Goal: Information Seeking & Learning: Learn about a topic

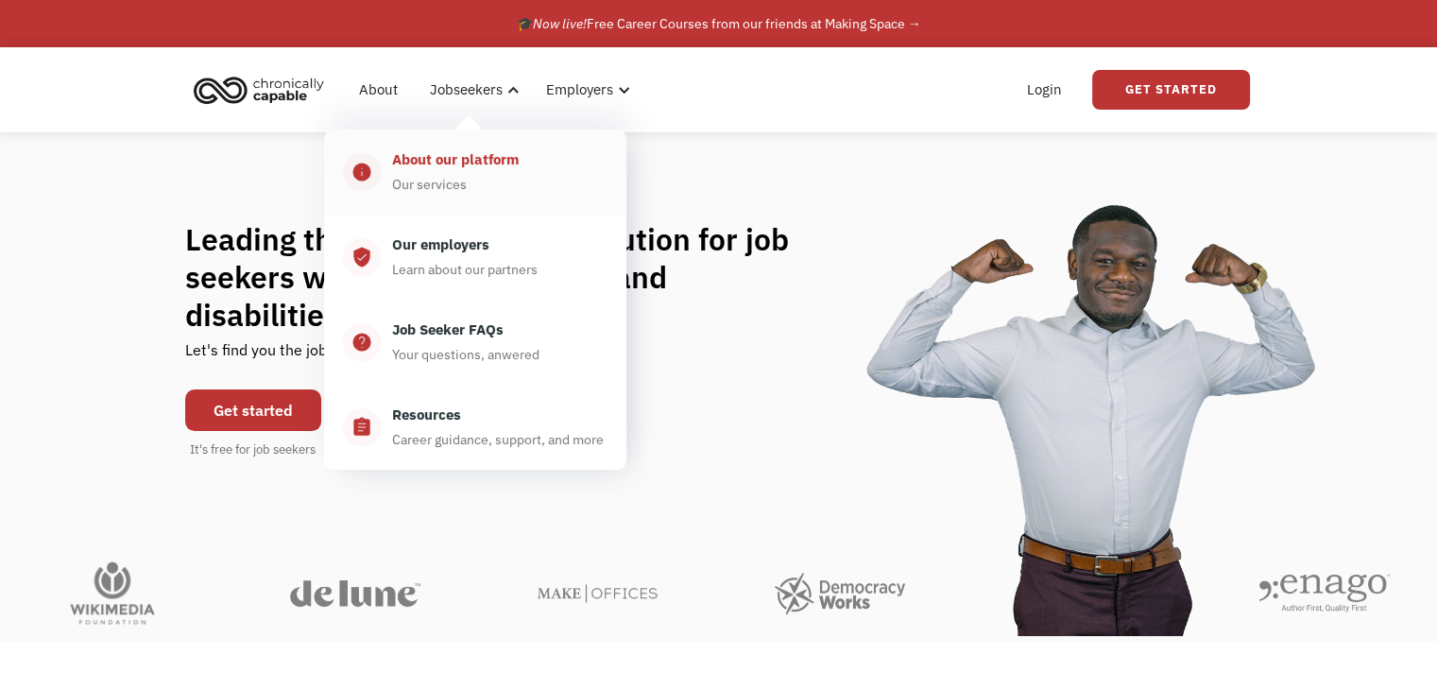
click at [481, 194] on div "About our platform Our services" at bounding box center [494, 171] width 227 height 47
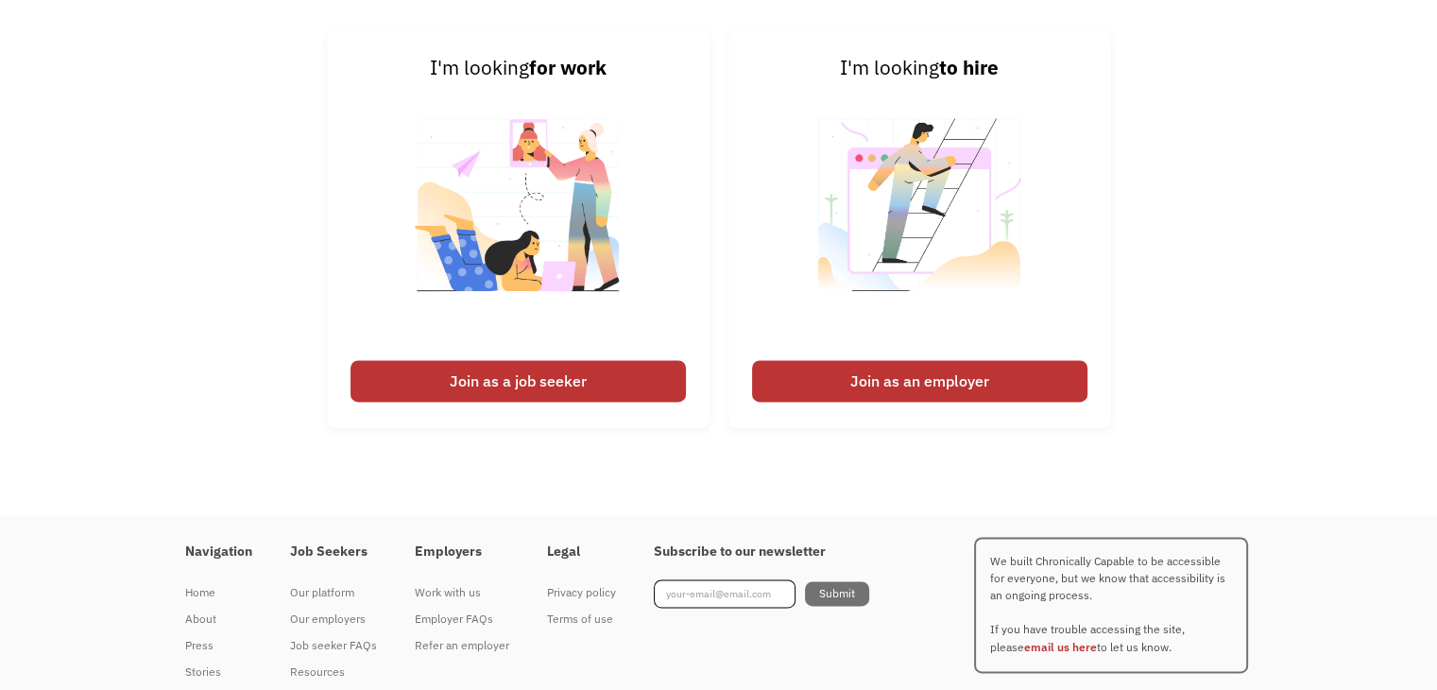
scroll to position [2491, 0]
click at [458, 375] on div "Join as a job seeker" at bounding box center [518, 381] width 335 height 42
click at [403, 386] on div "Join as a job seeker" at bounding box center [518, 381] width 335 height 42
click at [443, 386] on div "Join as a job seeker" at bounding box center [518, 381] width 335 height 42
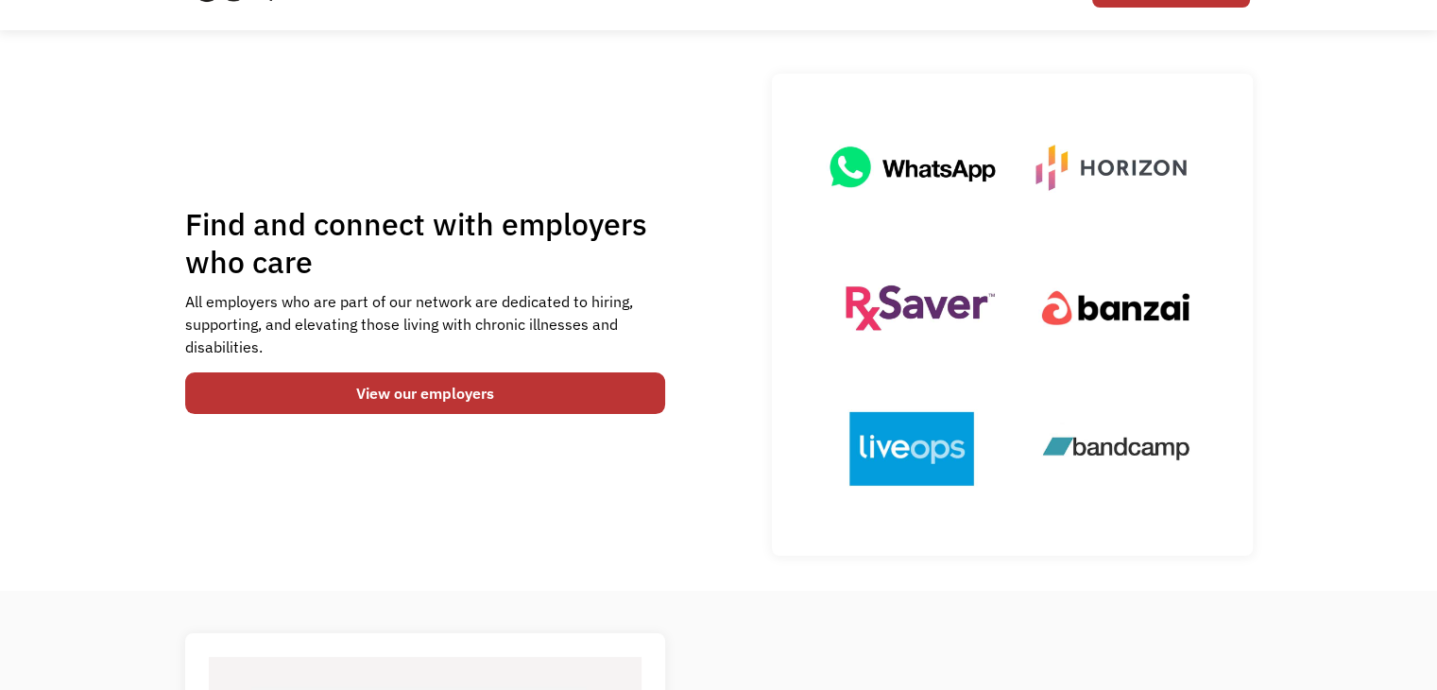
scroll to position [0, 0]
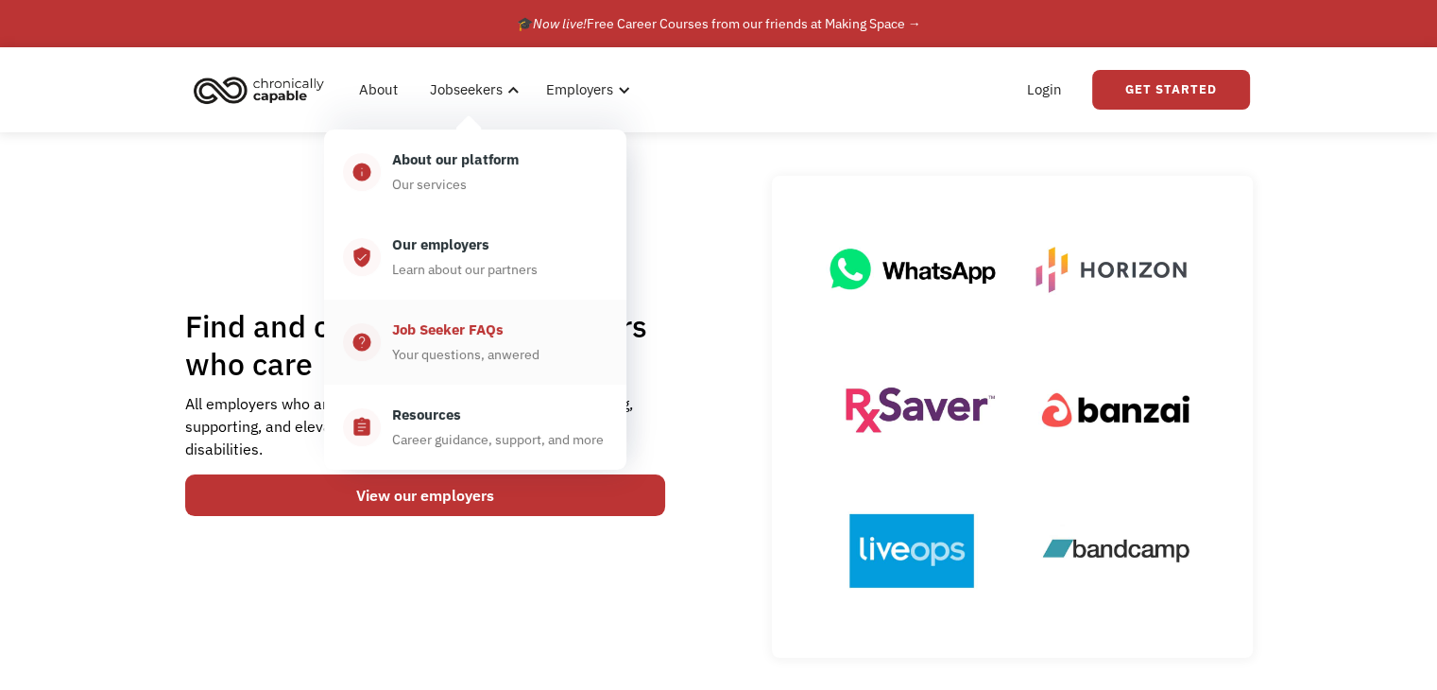
click at [512, 365] on div "Your questions, anwered" at bounding box center [465, 354] width 147 height 23
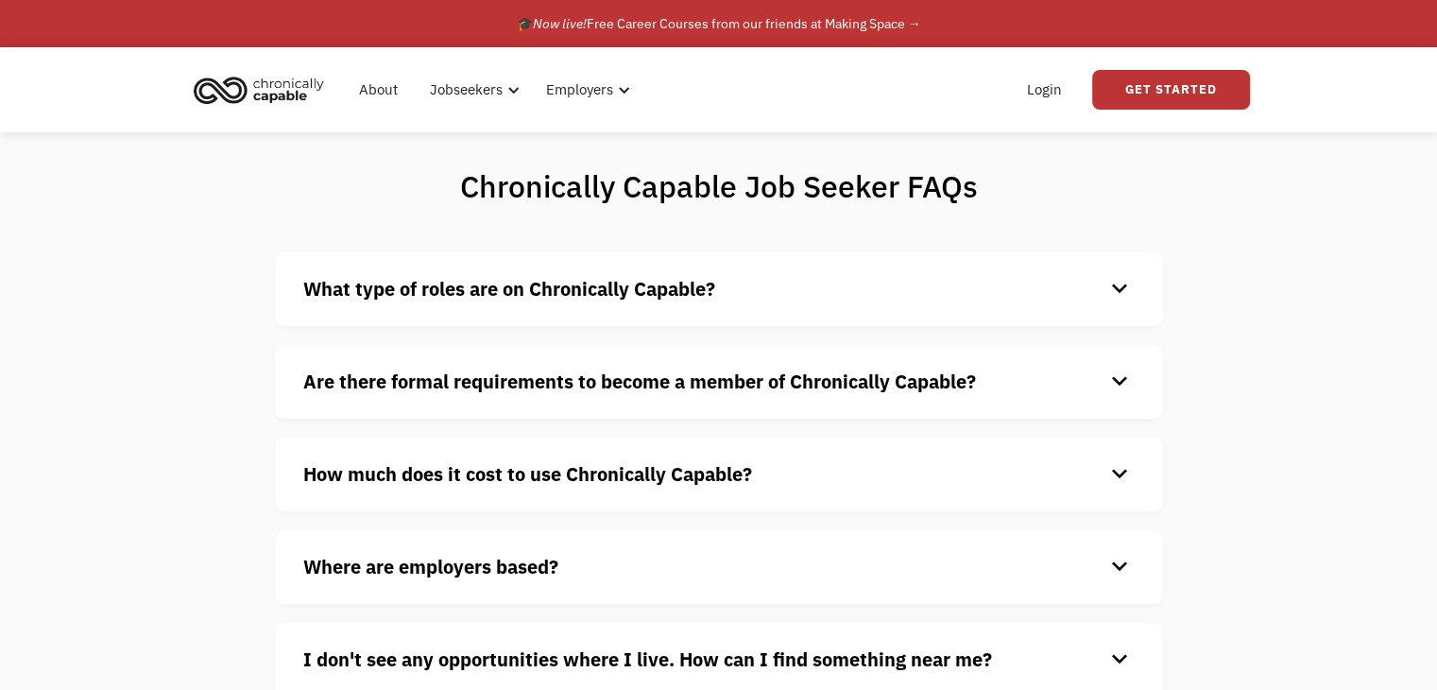
click at [545, 309] on div "What type of roles are on Chronically Capable? keyboard_arrow_down We offer a r…" at bounding box center [719, 289] width 888 height 74
click at [1116, 296] on div "keyboard_arrow_down" at bounding box center [1119, 289] width 30 height 28
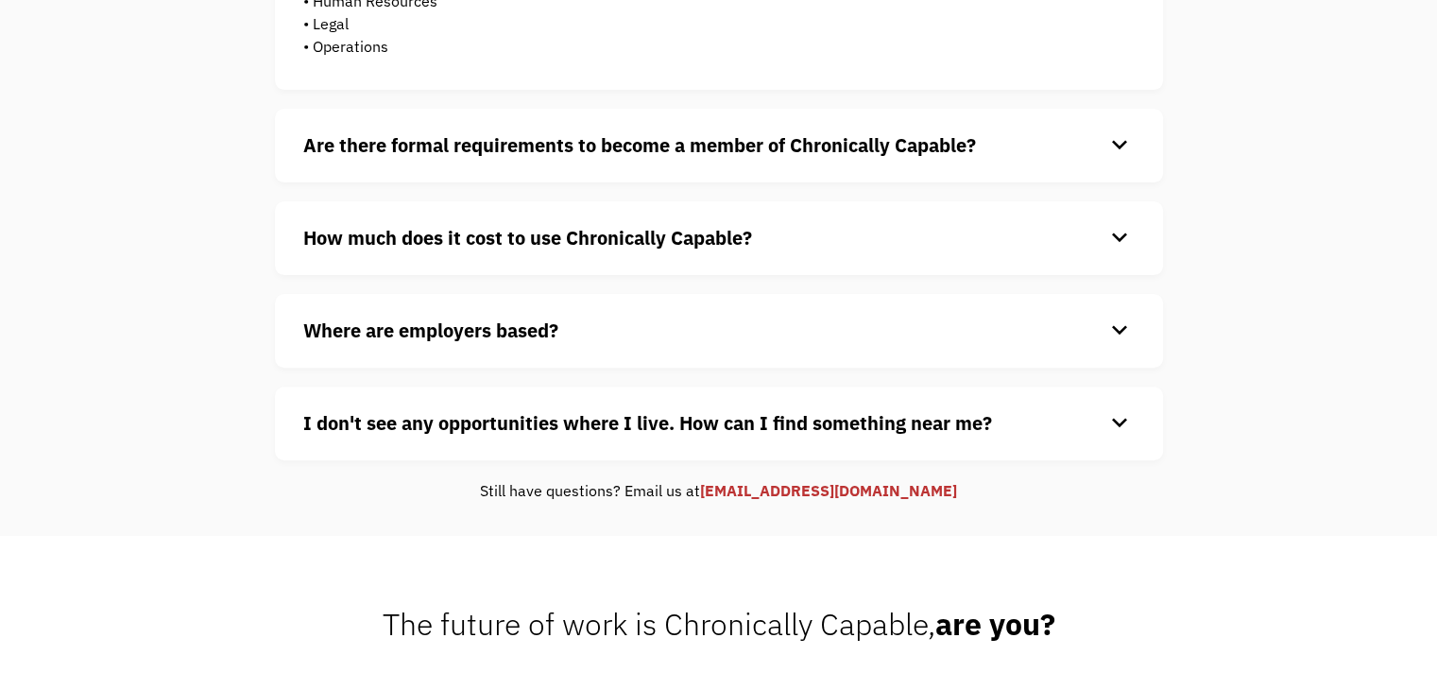
scroll to position [597, 0]
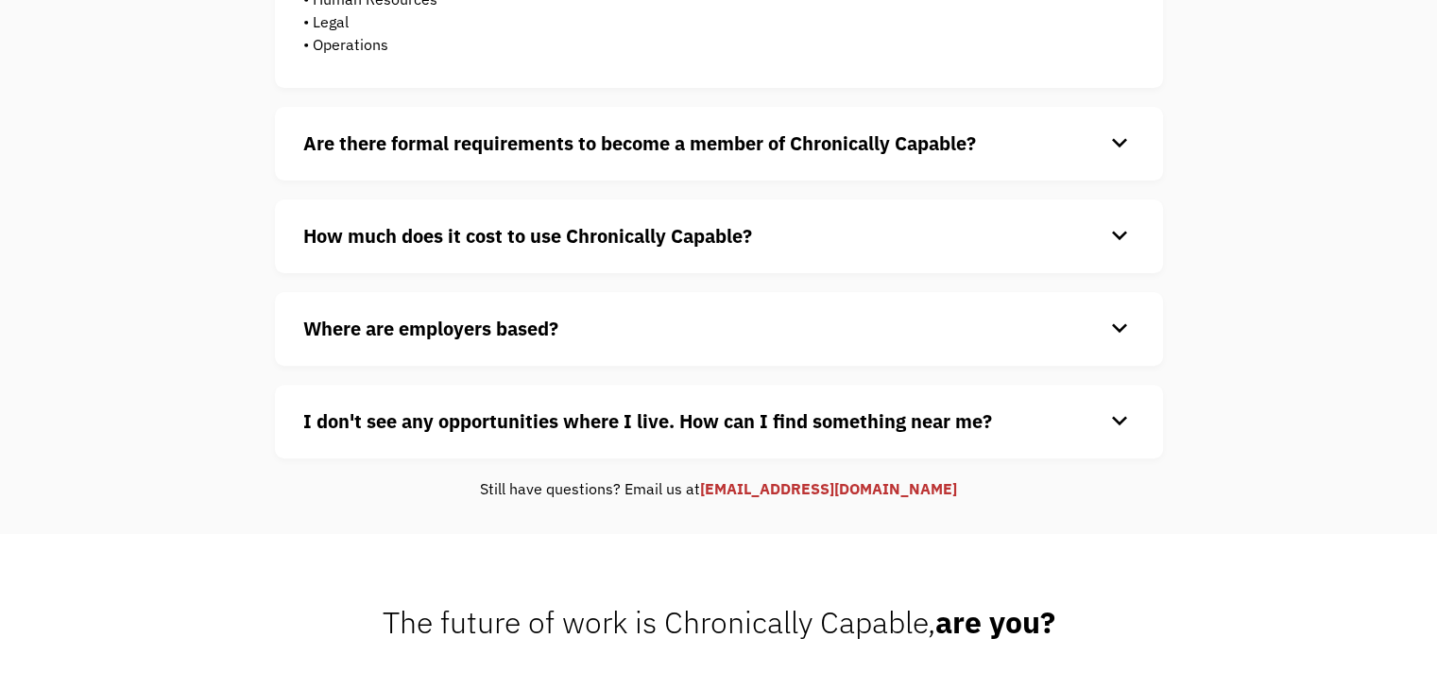
click at [1073, 326] on h4 "Where are employers based?" at bounding box center [703, 329] width 801 height 28
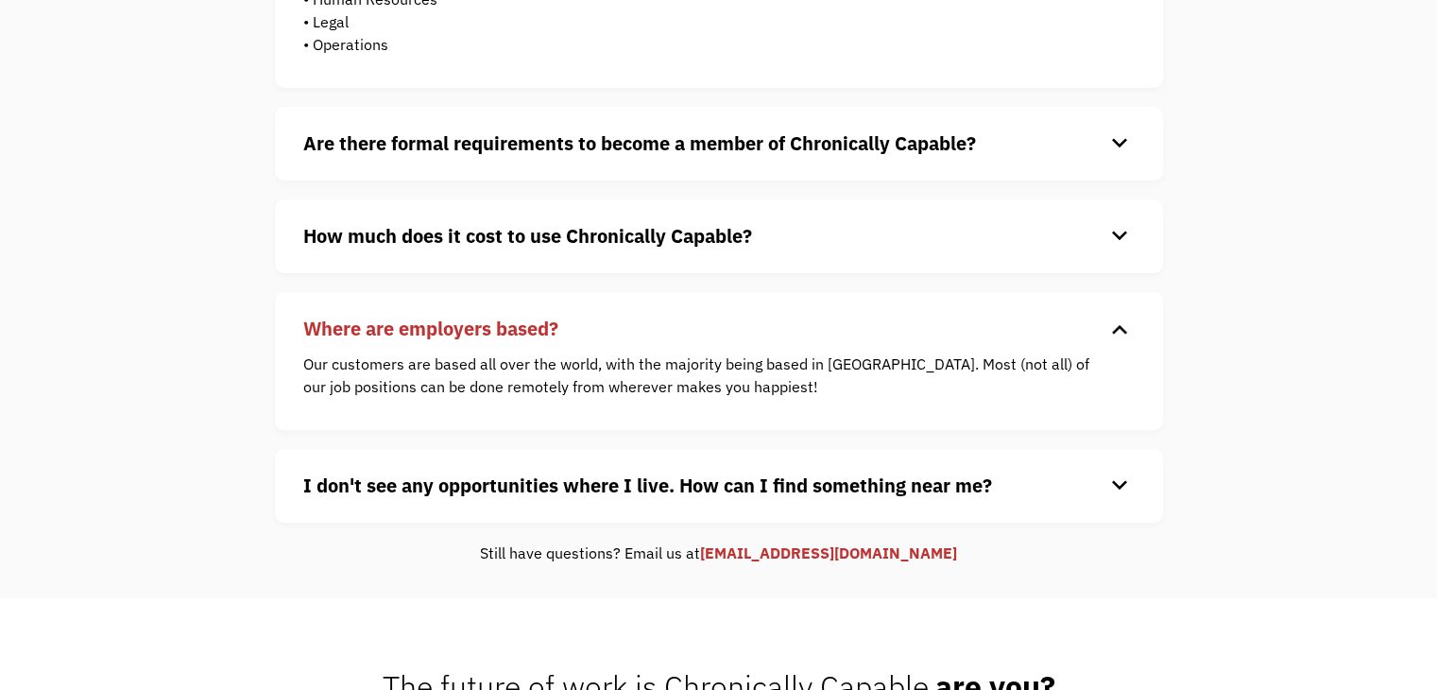
click at [1107, 485] on div "keyboard_arrow_down" at bounding box center [1119, 485] width 30 height 28
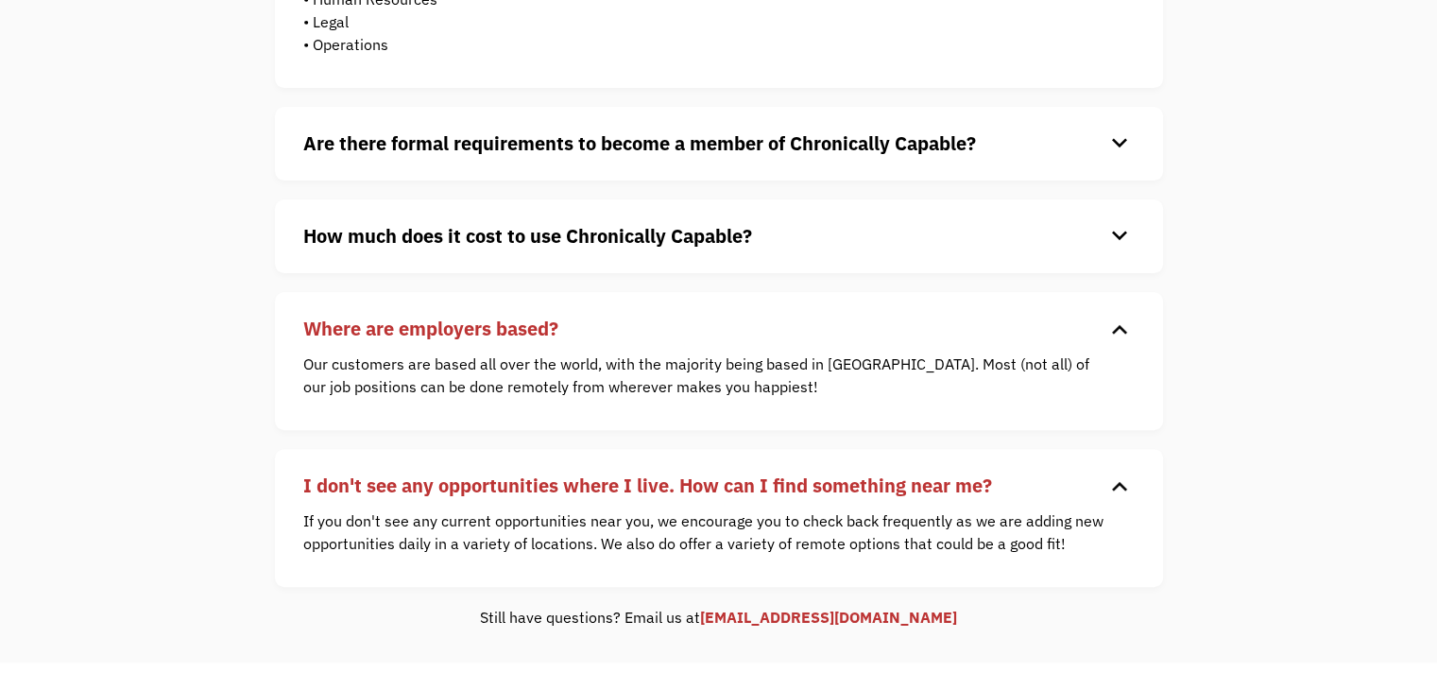
click at [1121, 254] on div "How much does it cost to use Chronically Capable? keyboard_arrow_down Chronical…" at bounding box center [719, 236] width 888 height 74
click at [1123, 237] on div "keyboard_arrow_down" at bounding box center [1119, 236] width 30 height 28
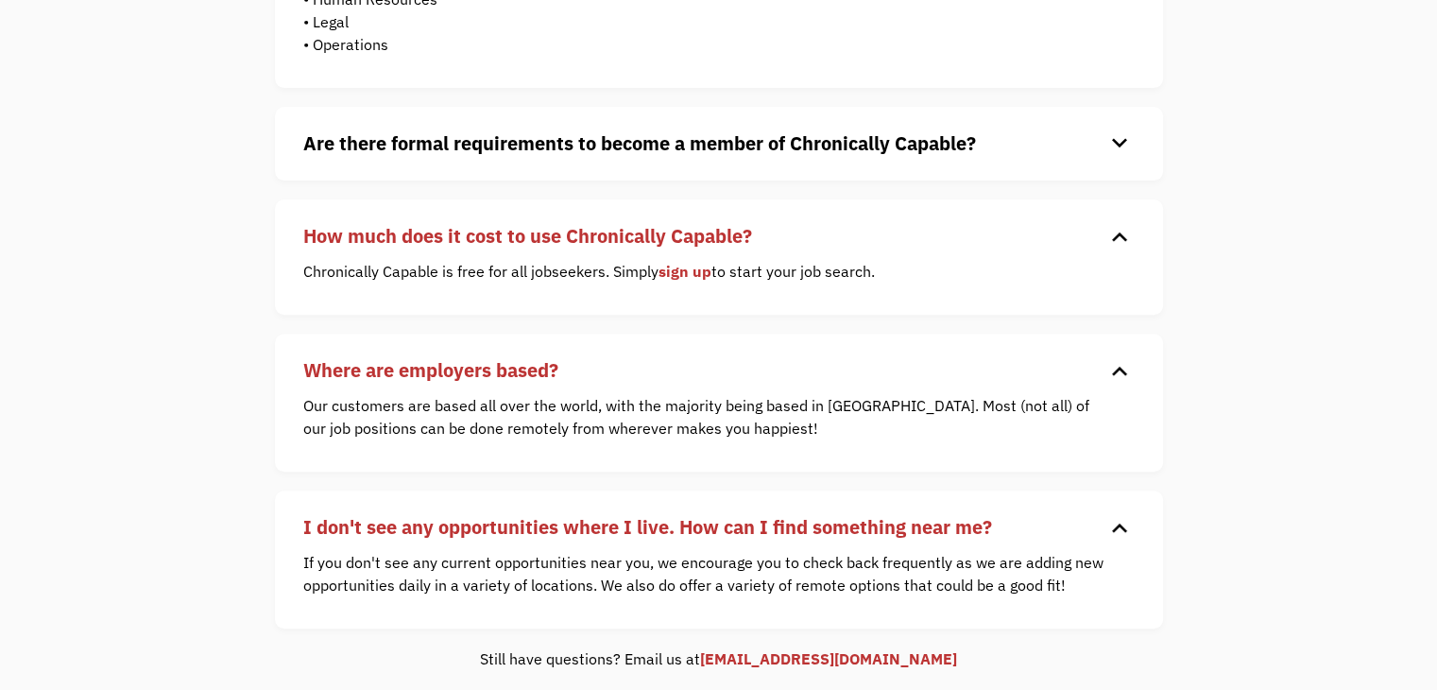
click at [1114, 131] on div "keyboard_arrow_down" at bounding box center [1119, 143] width 30 height 28
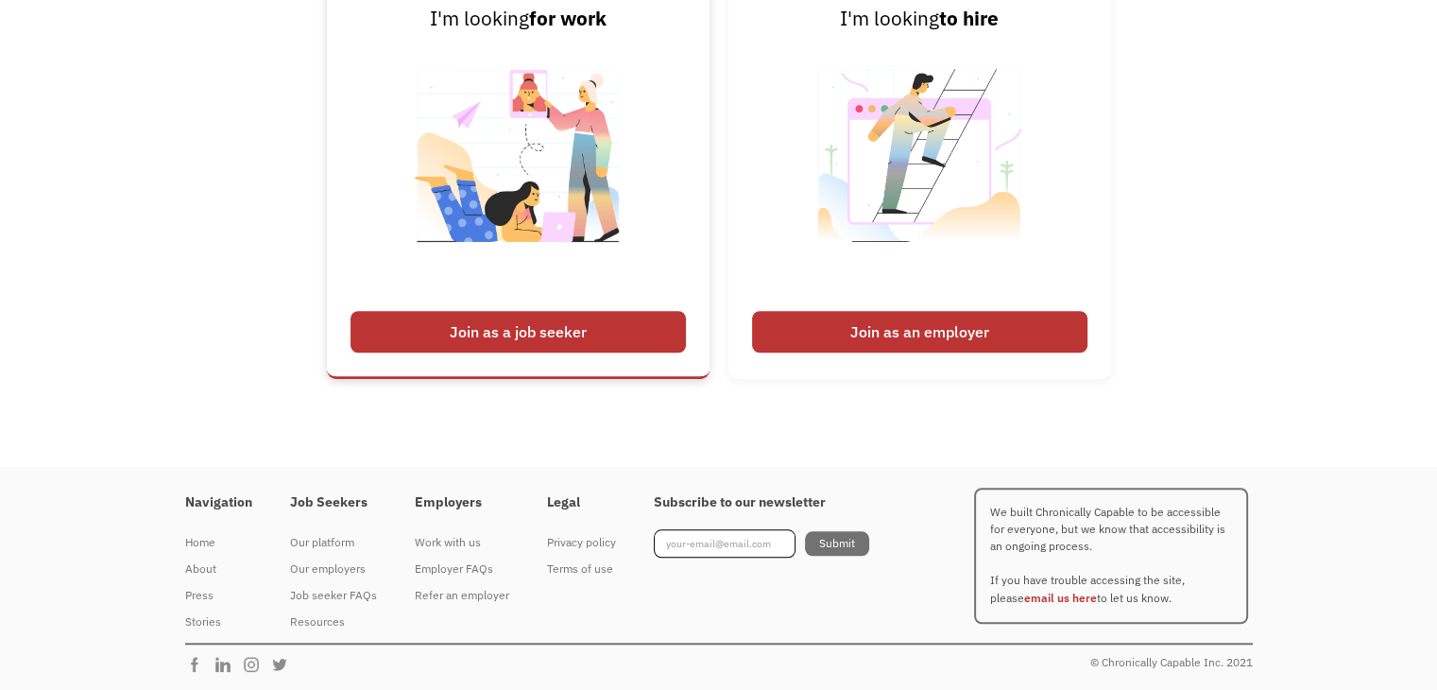
scroll to position [1527, 0]
click at [498, 337] on div "Join as a job seeker" at bounding box center [518, 332] width 335 height 42
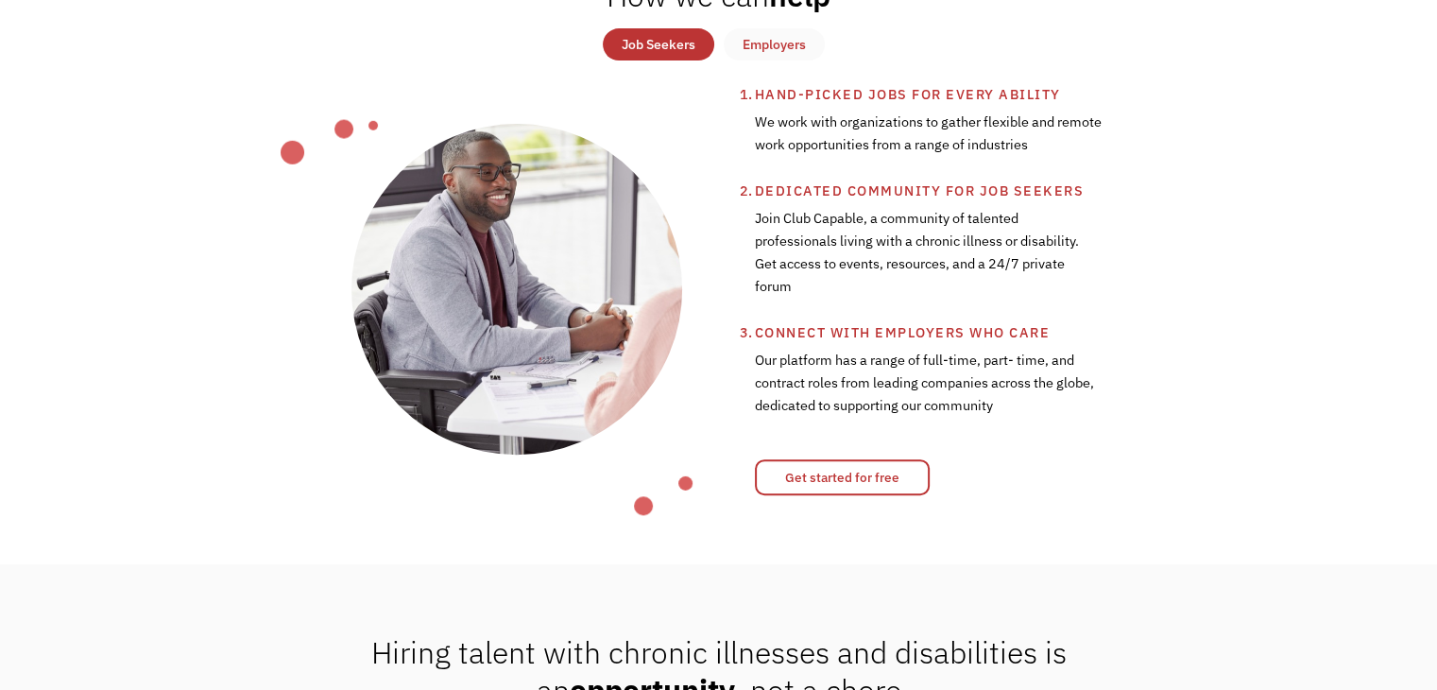
scroll to position [733, 0]
